Goal: Obtain resource: Obtain resource

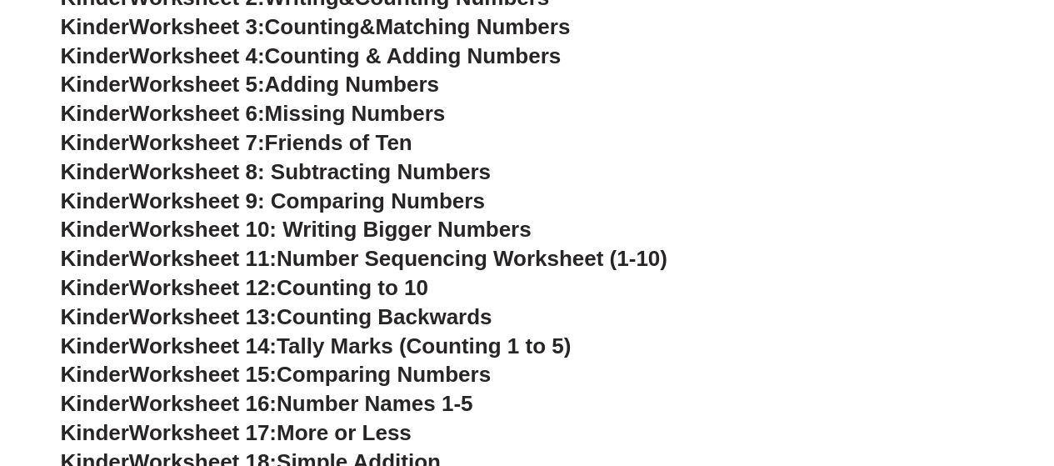
scroll to position [829, 0]
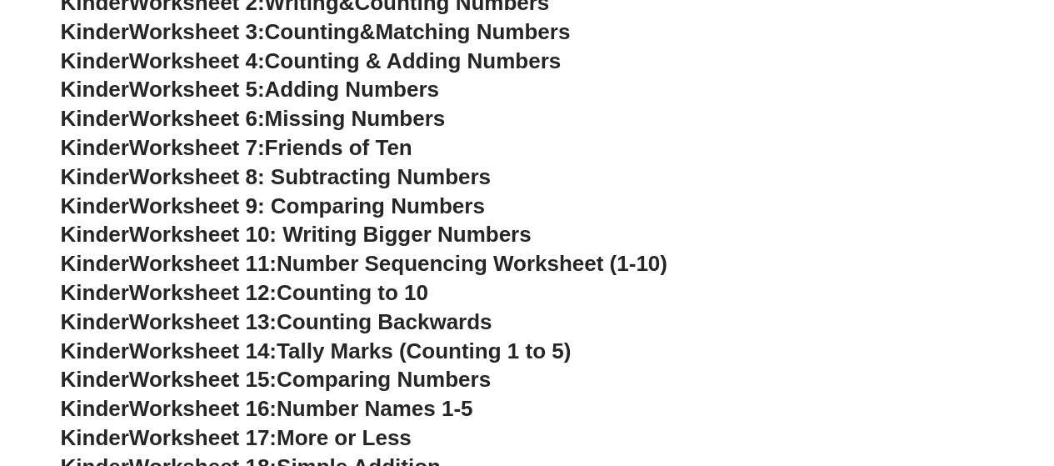
click at [387, 346] on span "Tally Marks (Counting 1 to 5)" at bounding box center [424, 350] width 294 height 25
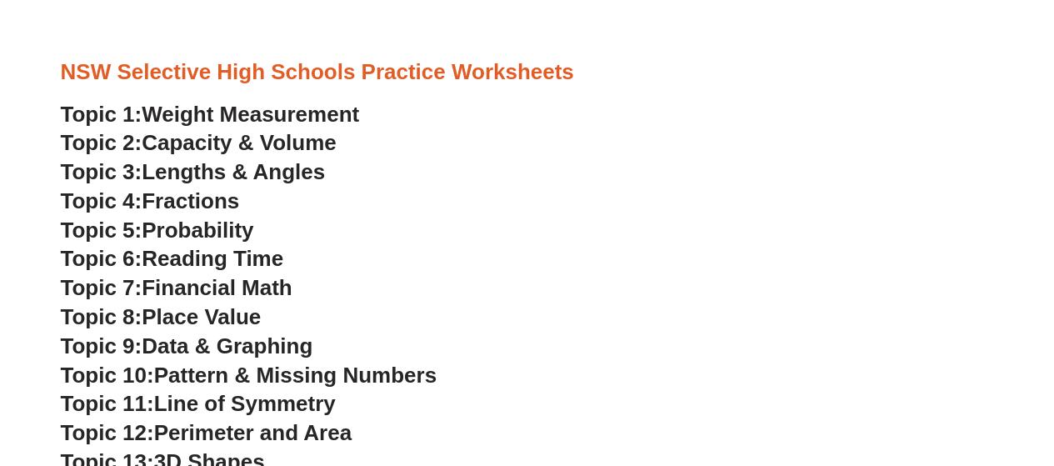
scroll to position [4246, 0]
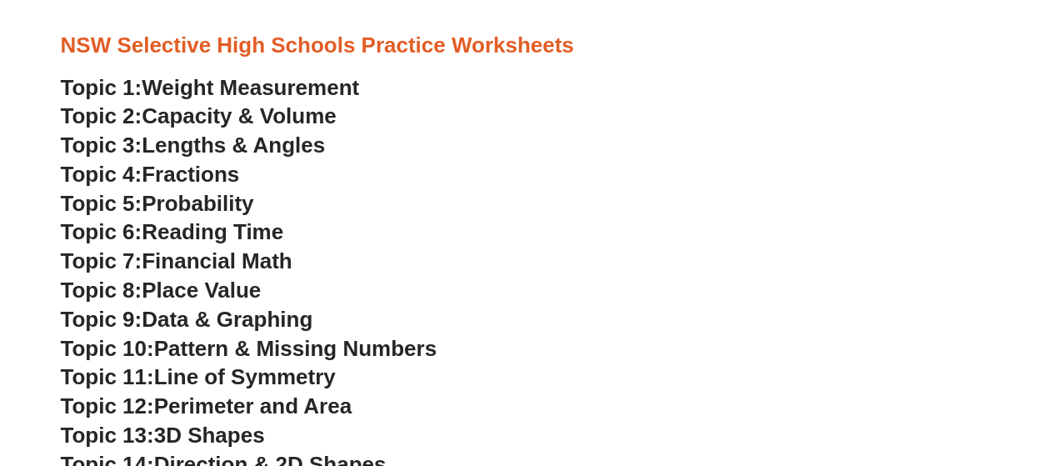
click at [201, 113] on span "Capacity & Volume" at bounding box center [239, 115] width 194 height 25
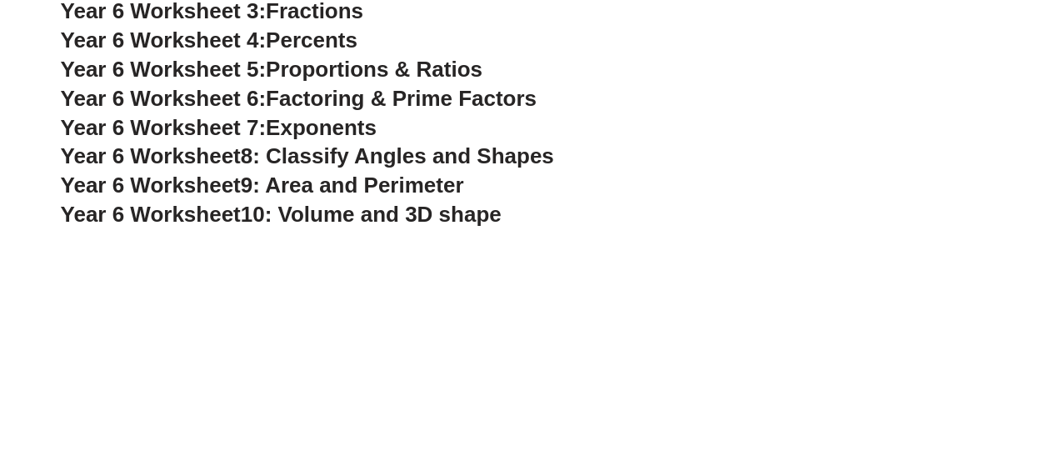
scroll to position [3579, 0]
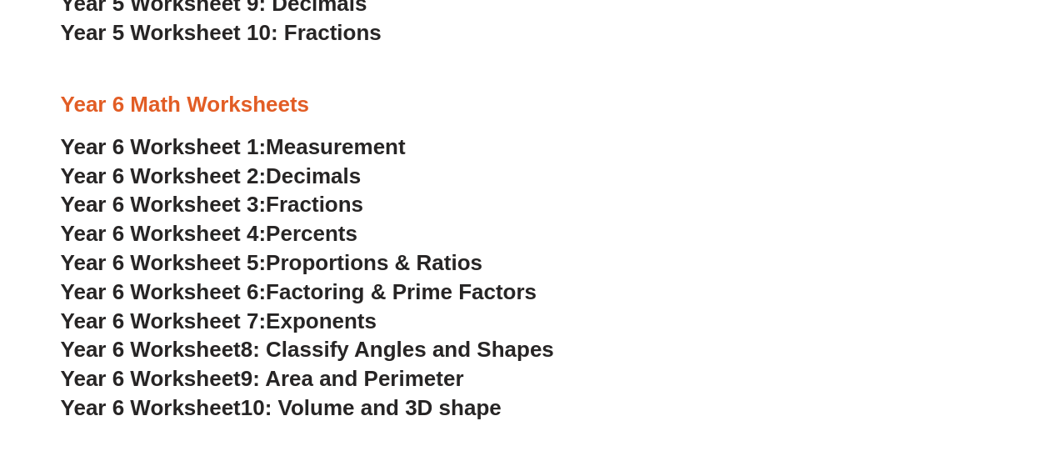
click at [384, 384] on span "9: Area and Perimeter" at bounding box center [352, 378] width 223 height 25
click at [193, 145] on span "Year 6 Worksheet 1:" at bounding box center [164, 146] width 206 height 25
click at [336, 169] on span "Decimals" at bounding box center [313, 175] width 95 height 25
click at [267, 206] on span "Year 6 Worksheet 3:" at bounding box center [164, 204] width 206 height 25
click at [205, 353] on span "Year 6 Worksheet" at bounding box center [151, 349] width 180 height 25
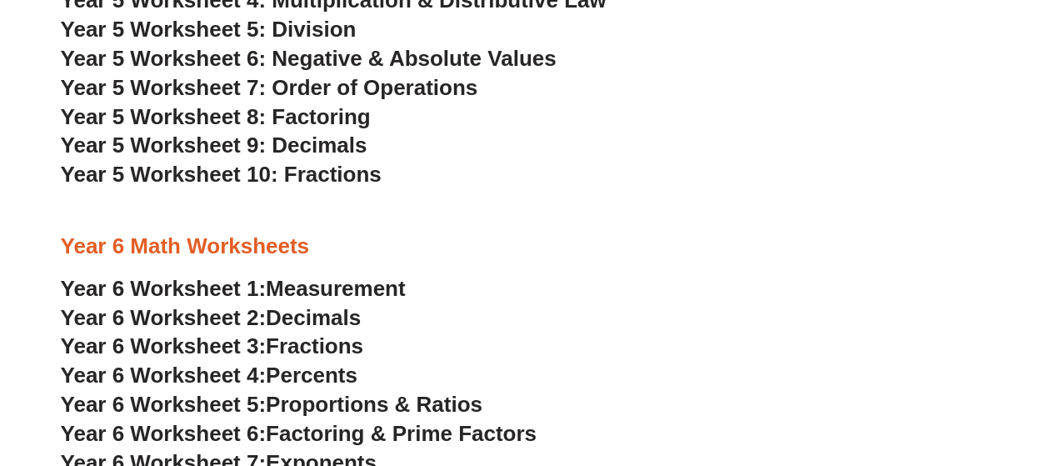
scroll to position [3413, 0]
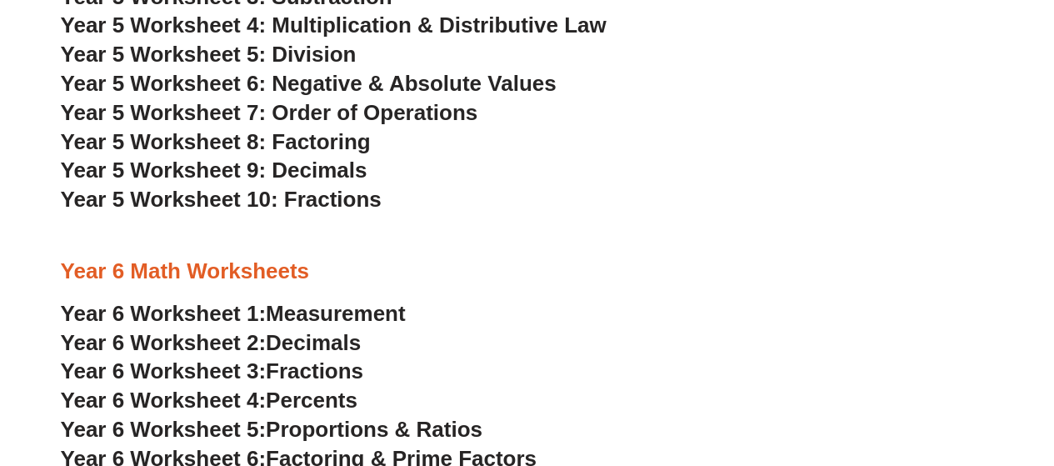
click at [200, 143] on span "Year 5 Worksheet 8: Factoring" at bounding box center [216, 141] width 310 height 25
